Goal: Check status: Check status

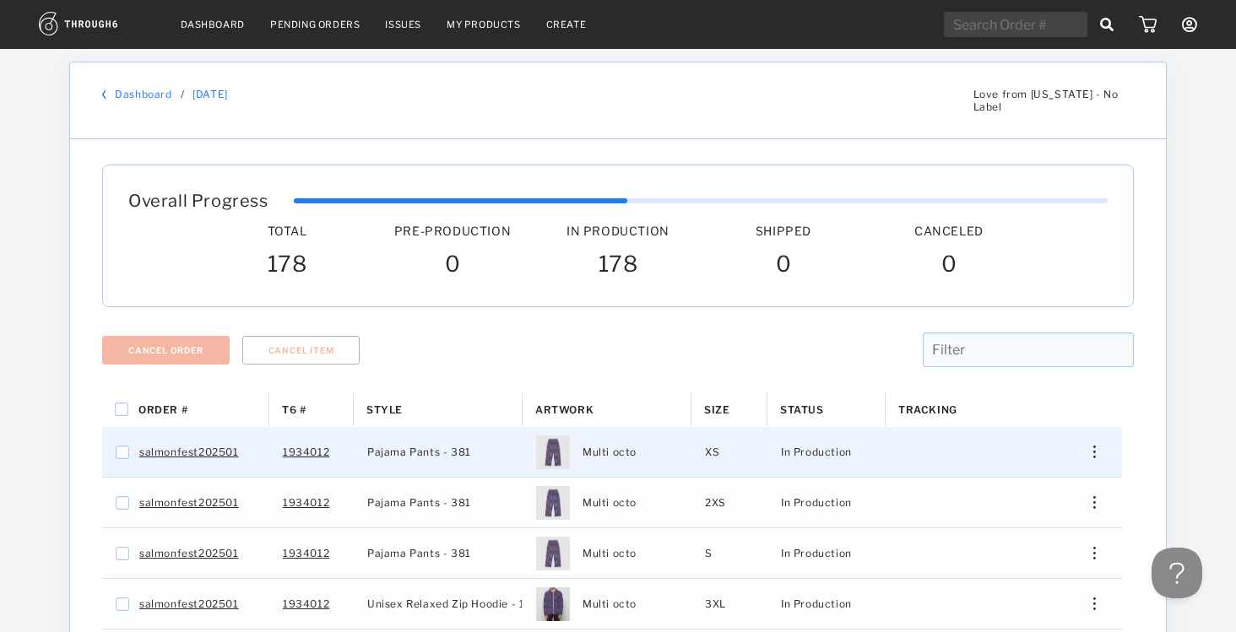
click at [1100, 446] on div "Press SPACE to select this row." at bounding box center [1088, 452] width 41 height 13
click at [981, 560] on div "View History" at bounding box center [1017, 577] width 129 height 35
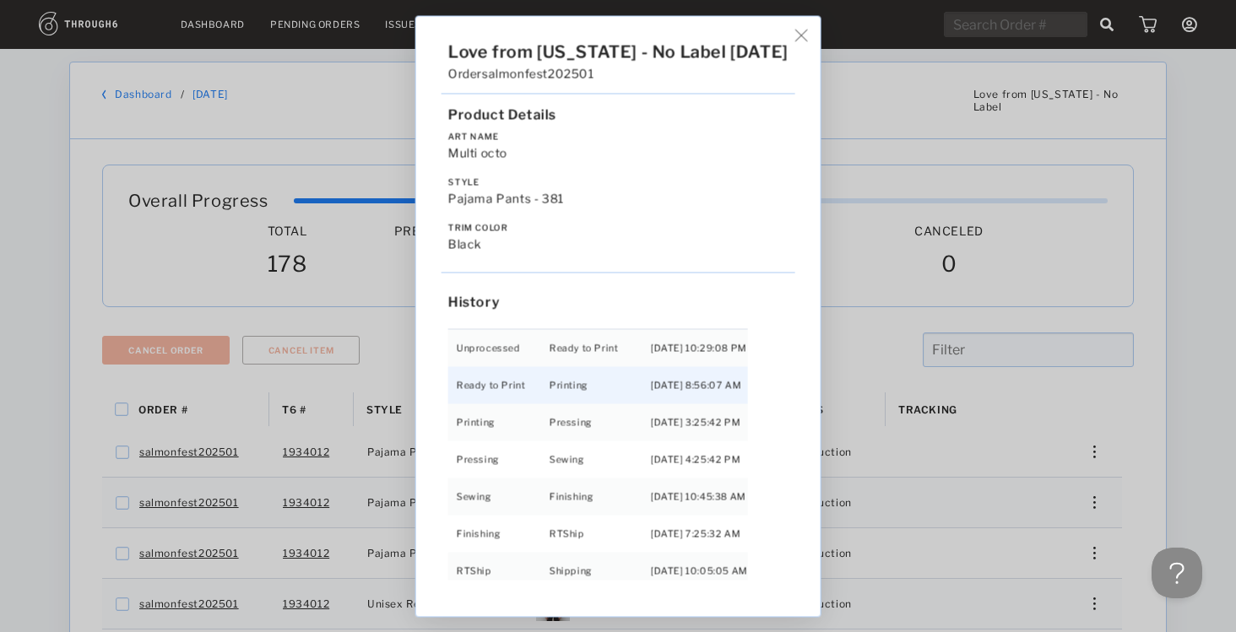
scroll to position [35, 0]
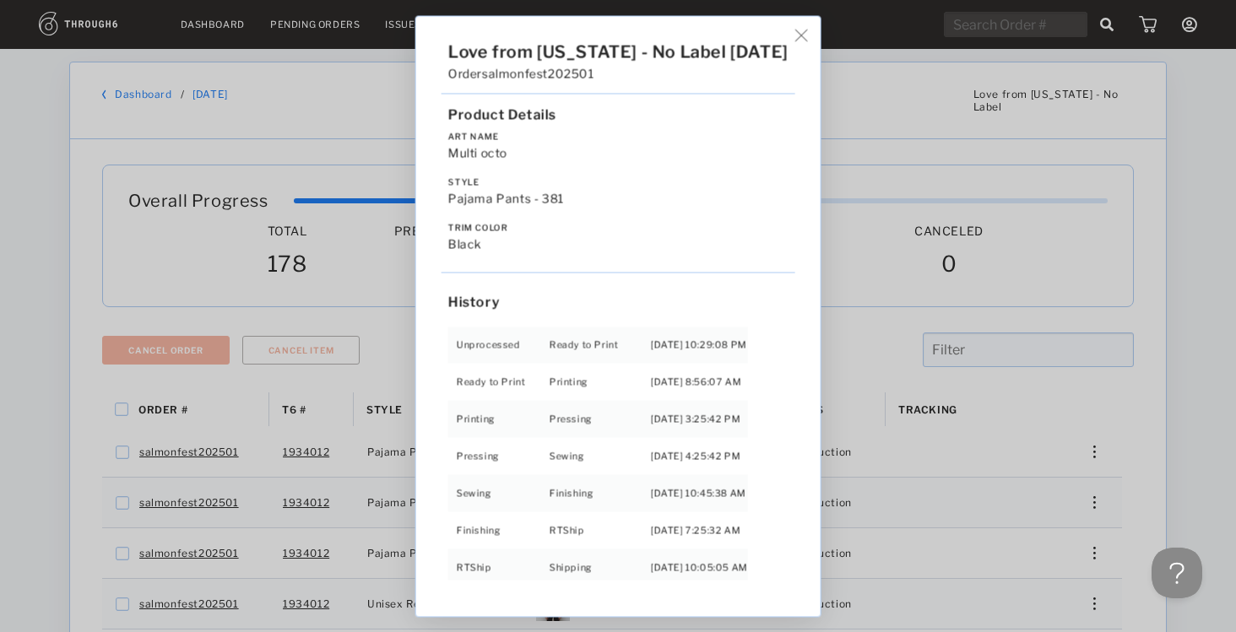
click at [799, 31] on img at bounding box center [801, 35] width 13 height 13
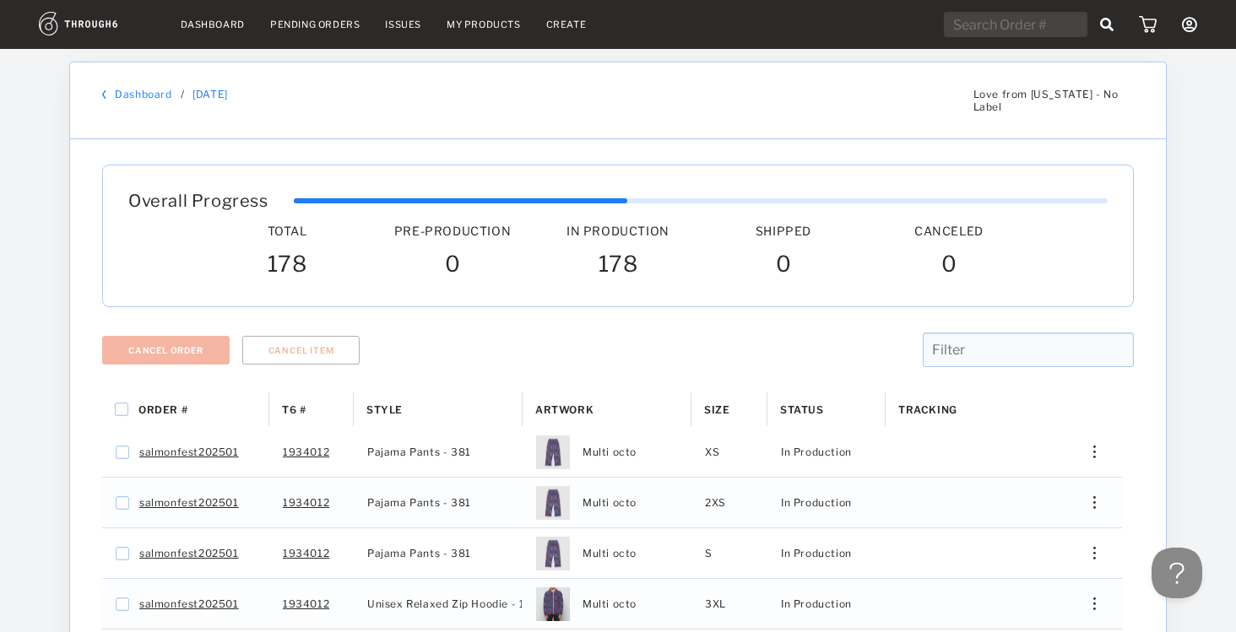
click at [197, 19] on link "Dashboard" at bounding box center [213, 25] width 64 height 12
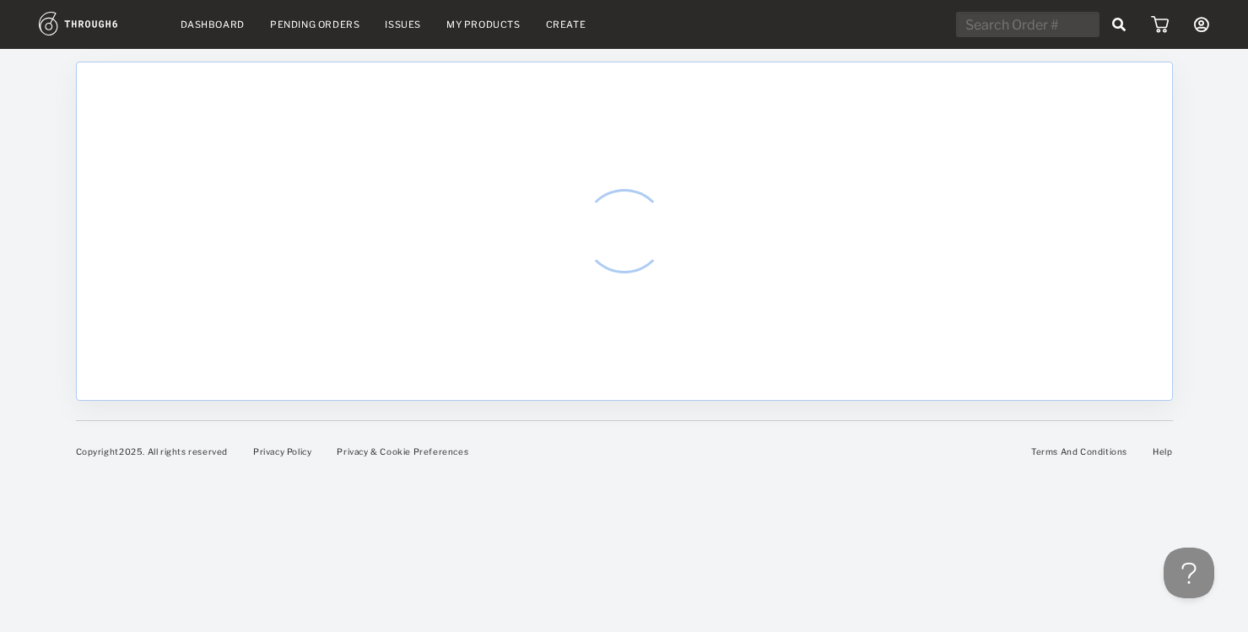
select select "9"
select select "2025"
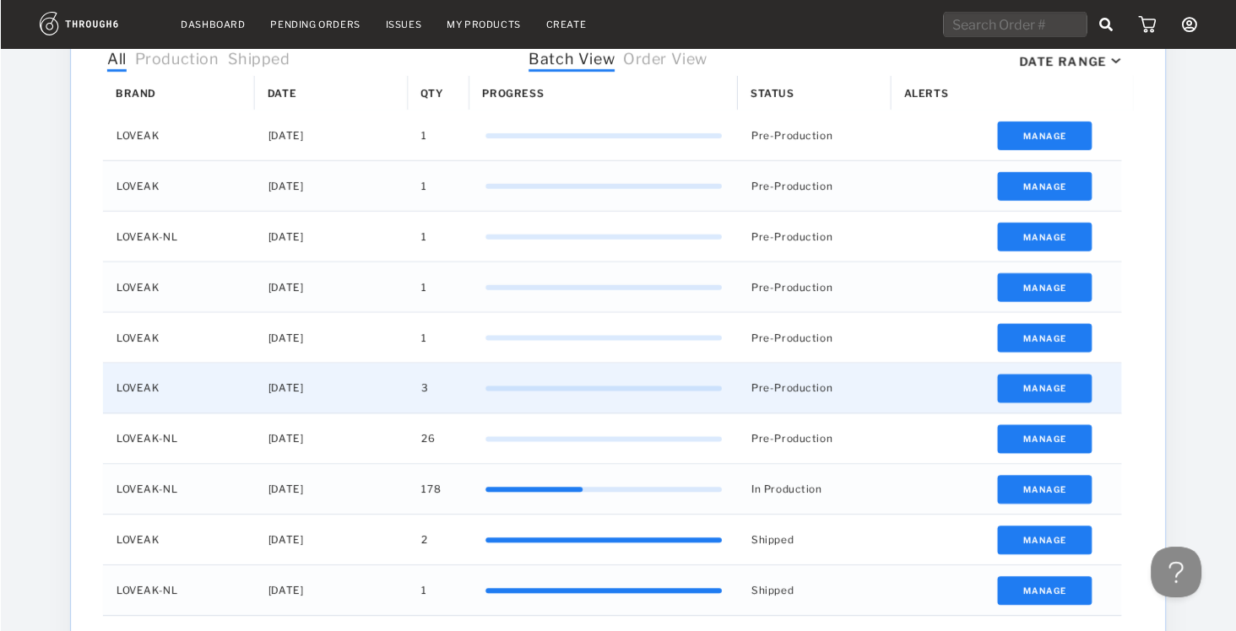
scroll to position [548, 0]
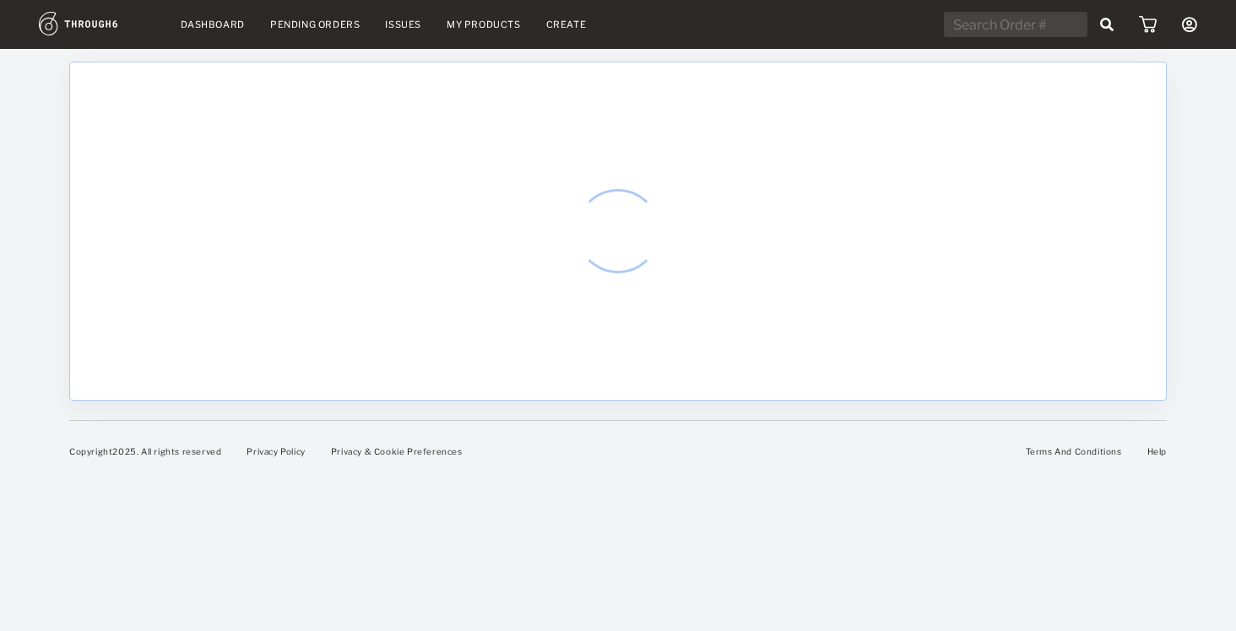
select select "9"
select select "2025"
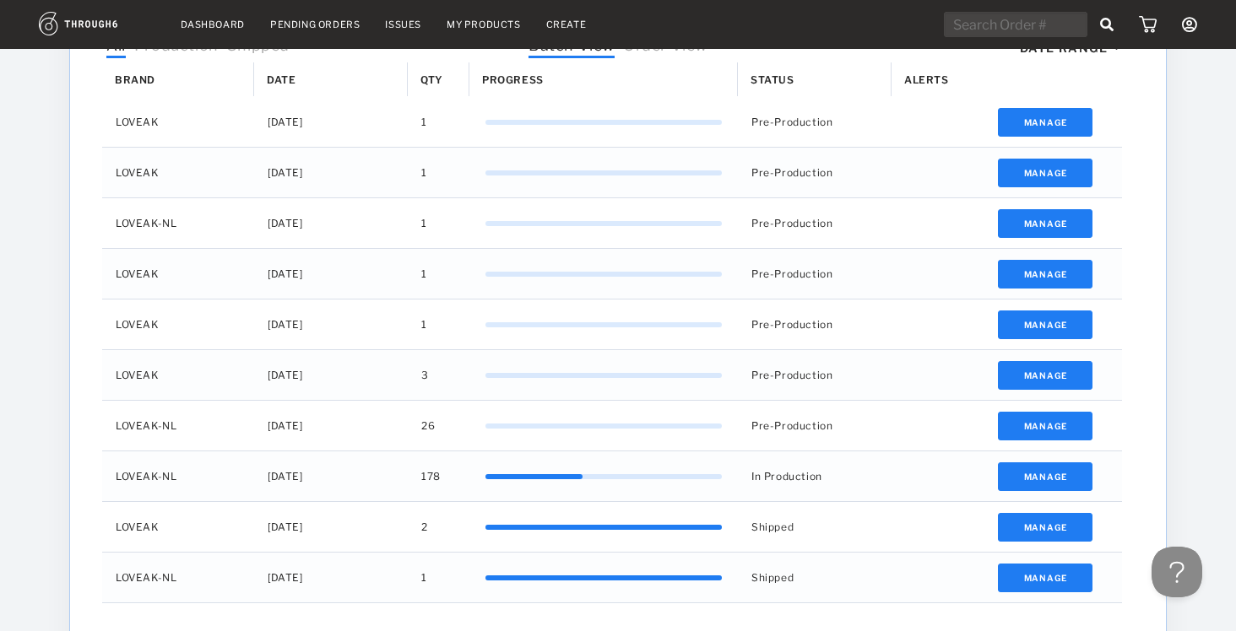
scroll to position [599, 0]
